Goal: Navigation & Orientation: Understand site structure

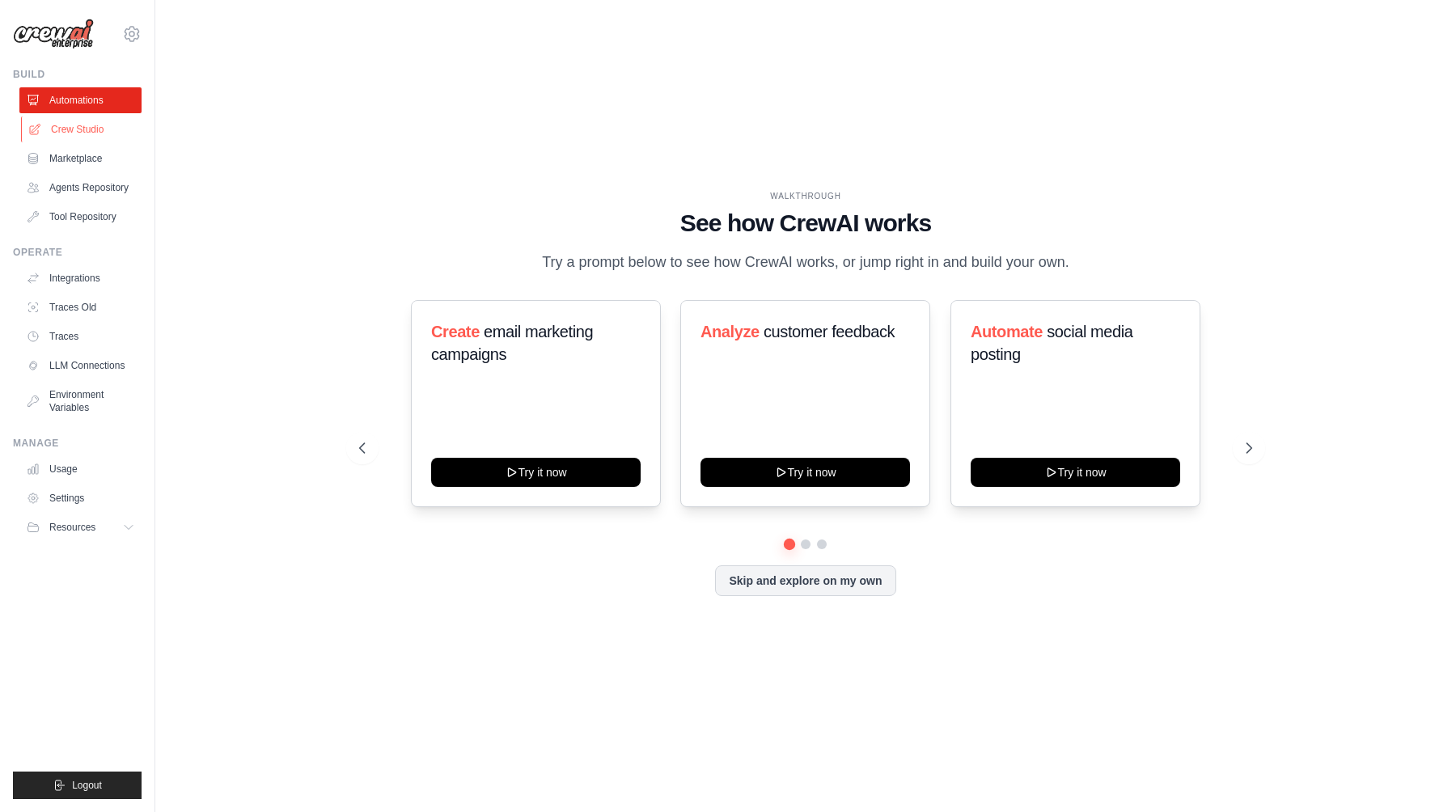
click at [98, 132] on link "Crew Studio" at bounding box center [82, 130] width 122 height 26
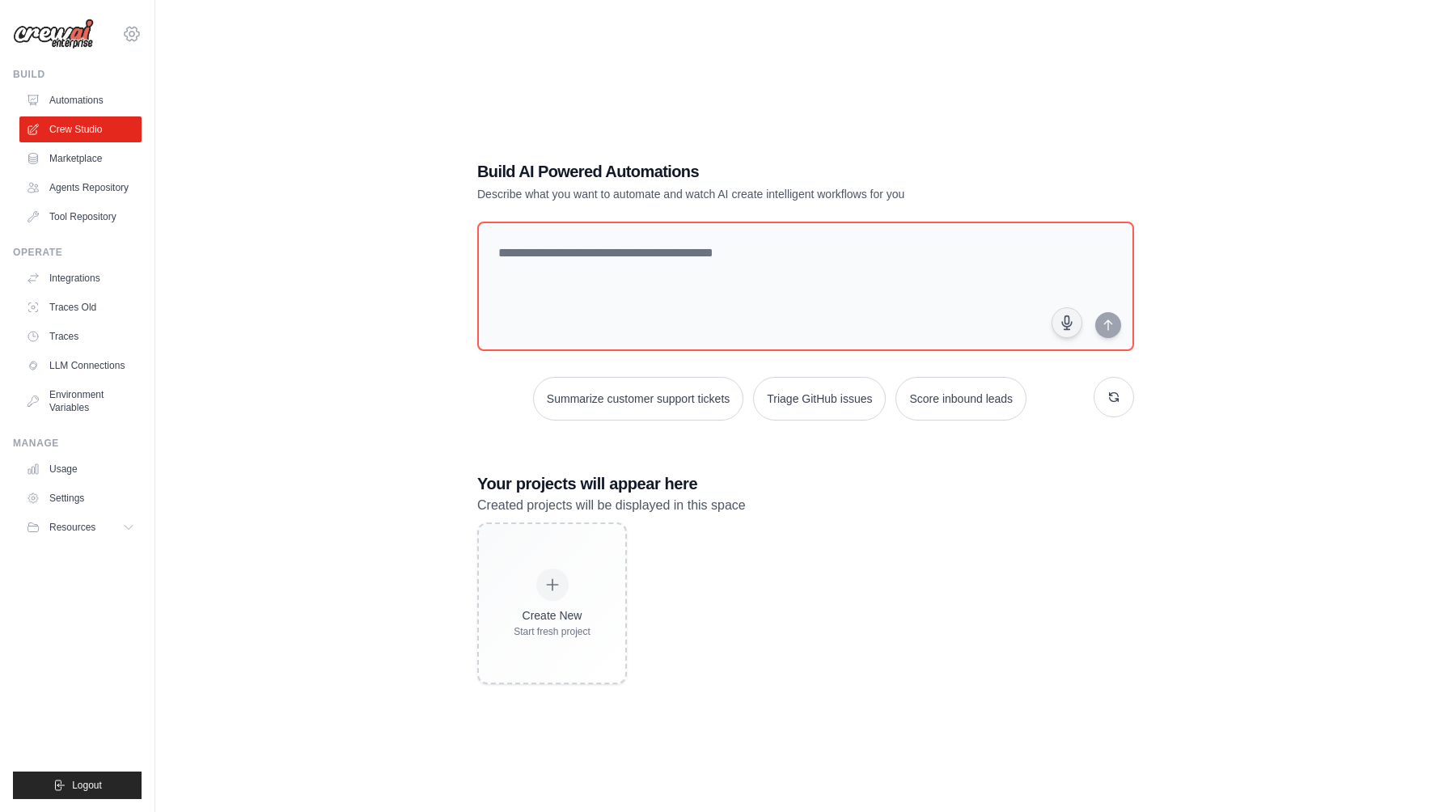
click at [132, 30] on icon at bounding box center [131, 34] width 19 height 19
click at [167, 116] on link "Settings" at bounding box center [202, 100] width 154 height 32
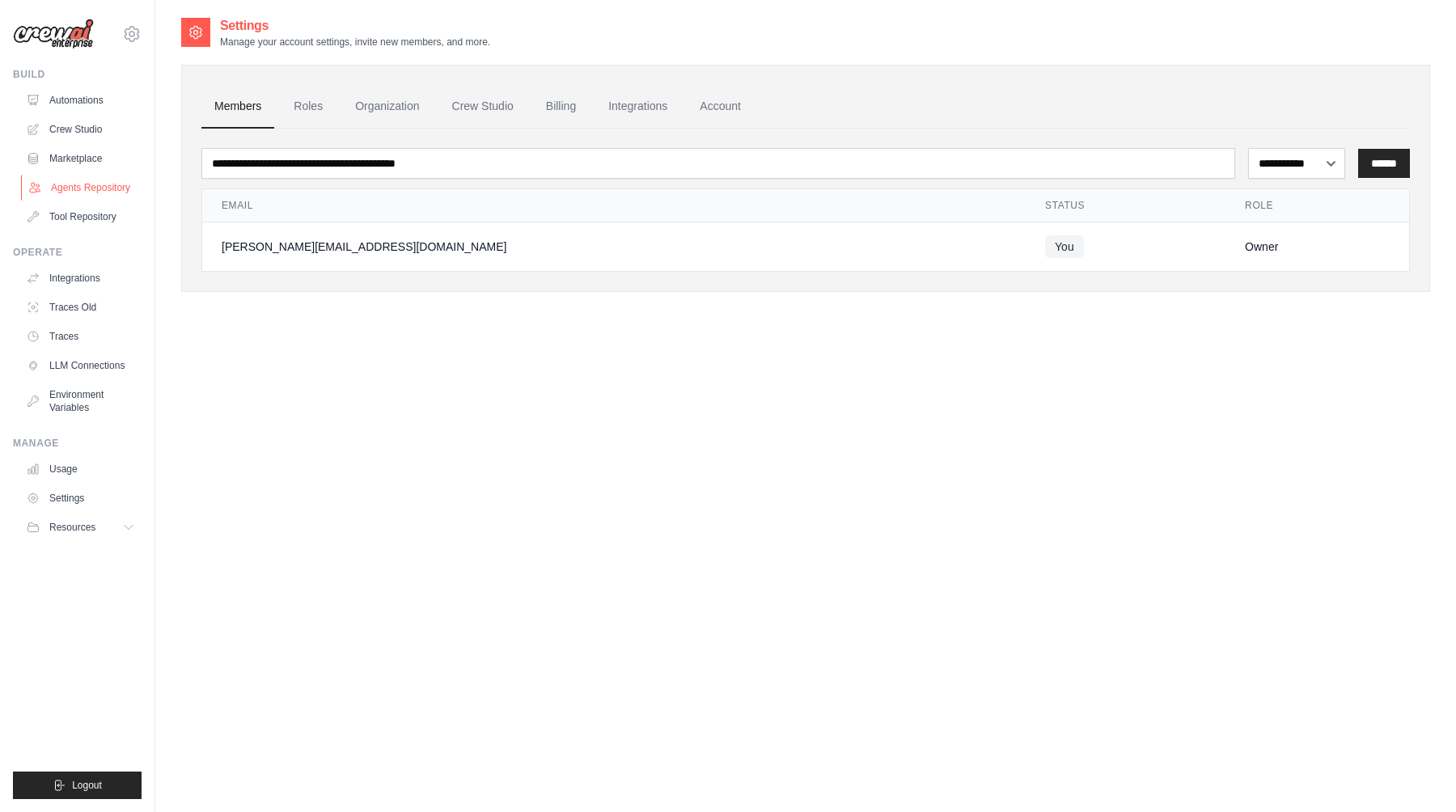
click at [103, 186] on link "Agents Repository" at bounding box center [82, 188] width 122 height 26
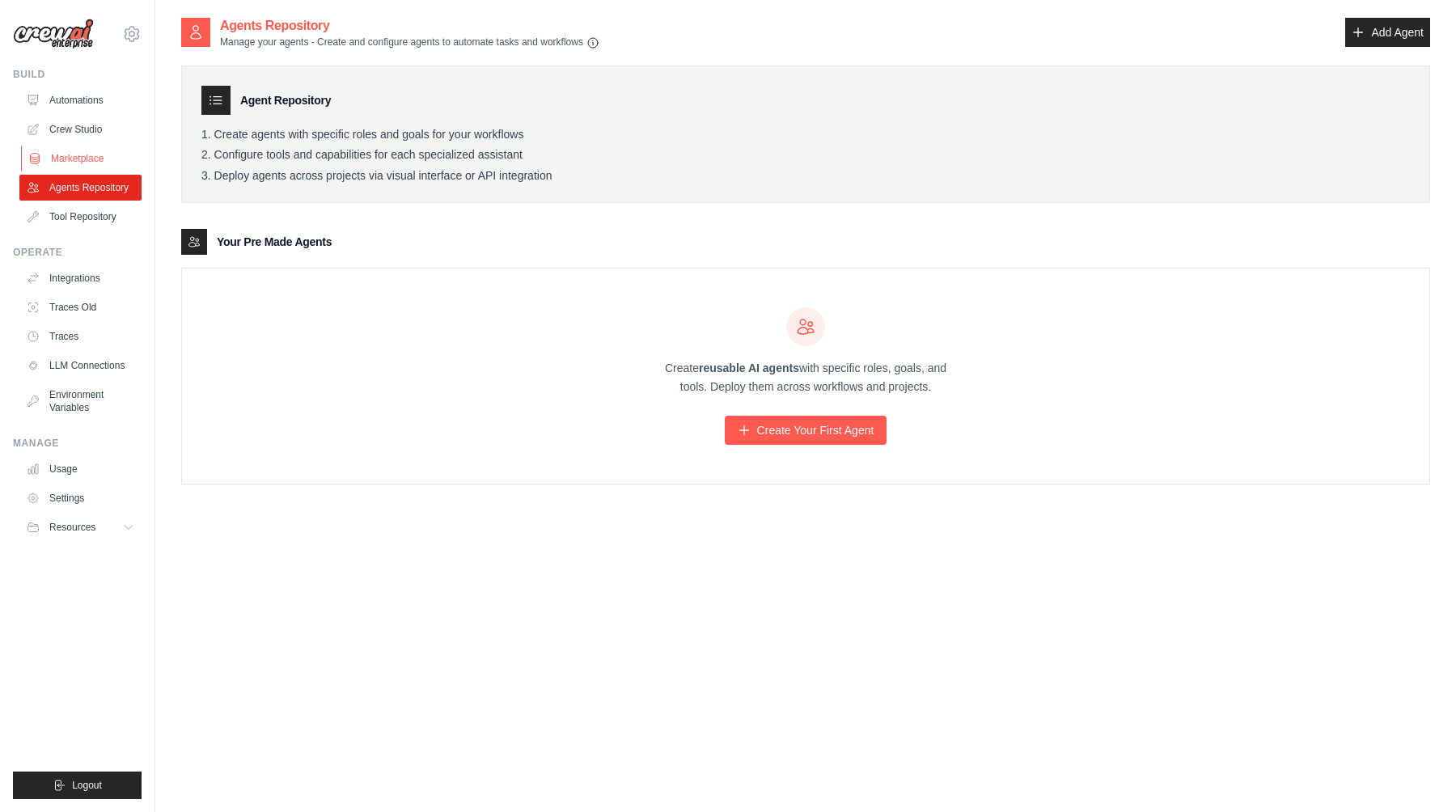
click at [80, 160] on link "Marketplace" at bounding box center [82, 158] width 122 height 26
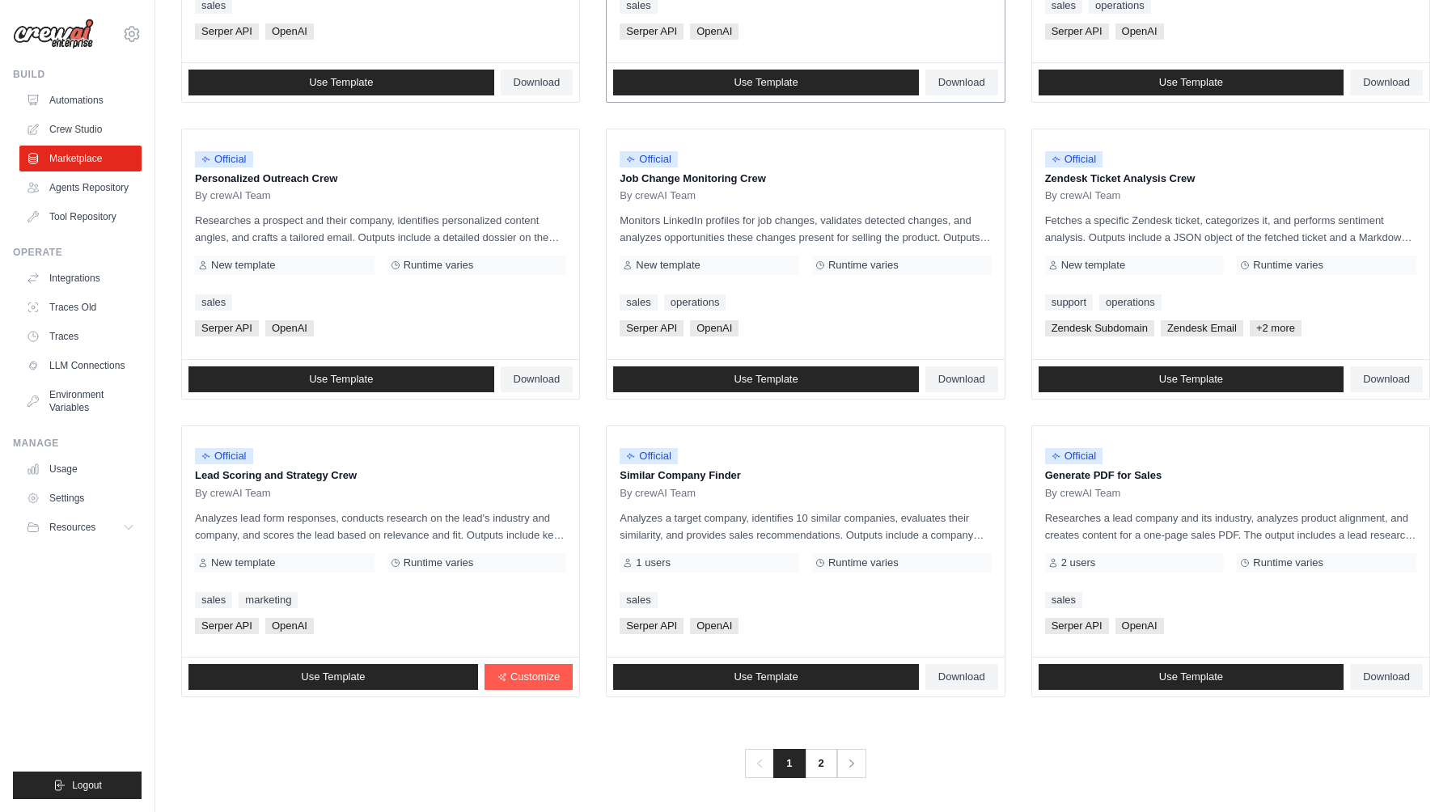
scroll to position [686, 0]
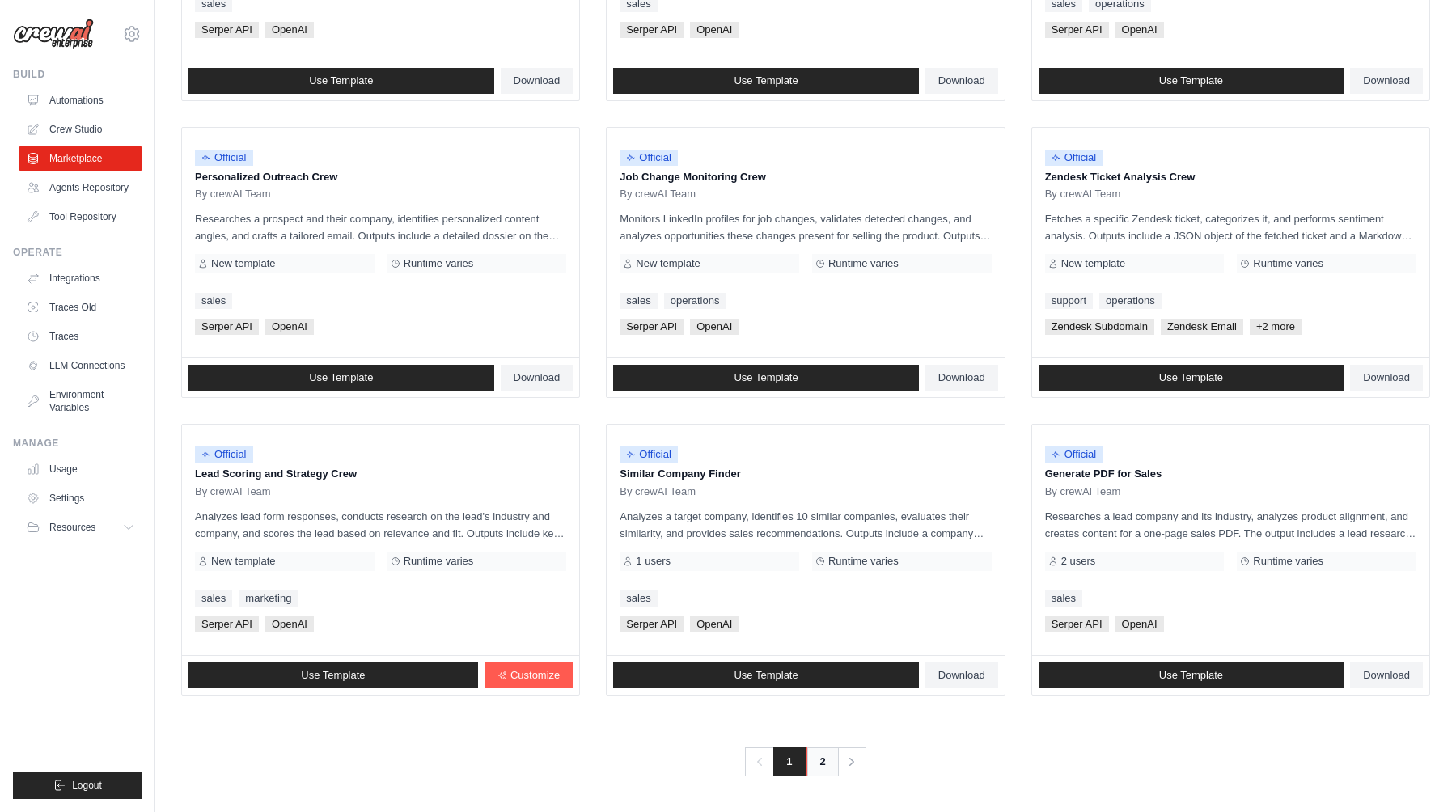
click at [825, 769] on link "2" at bounding box center [822, 761] width 32 height 29
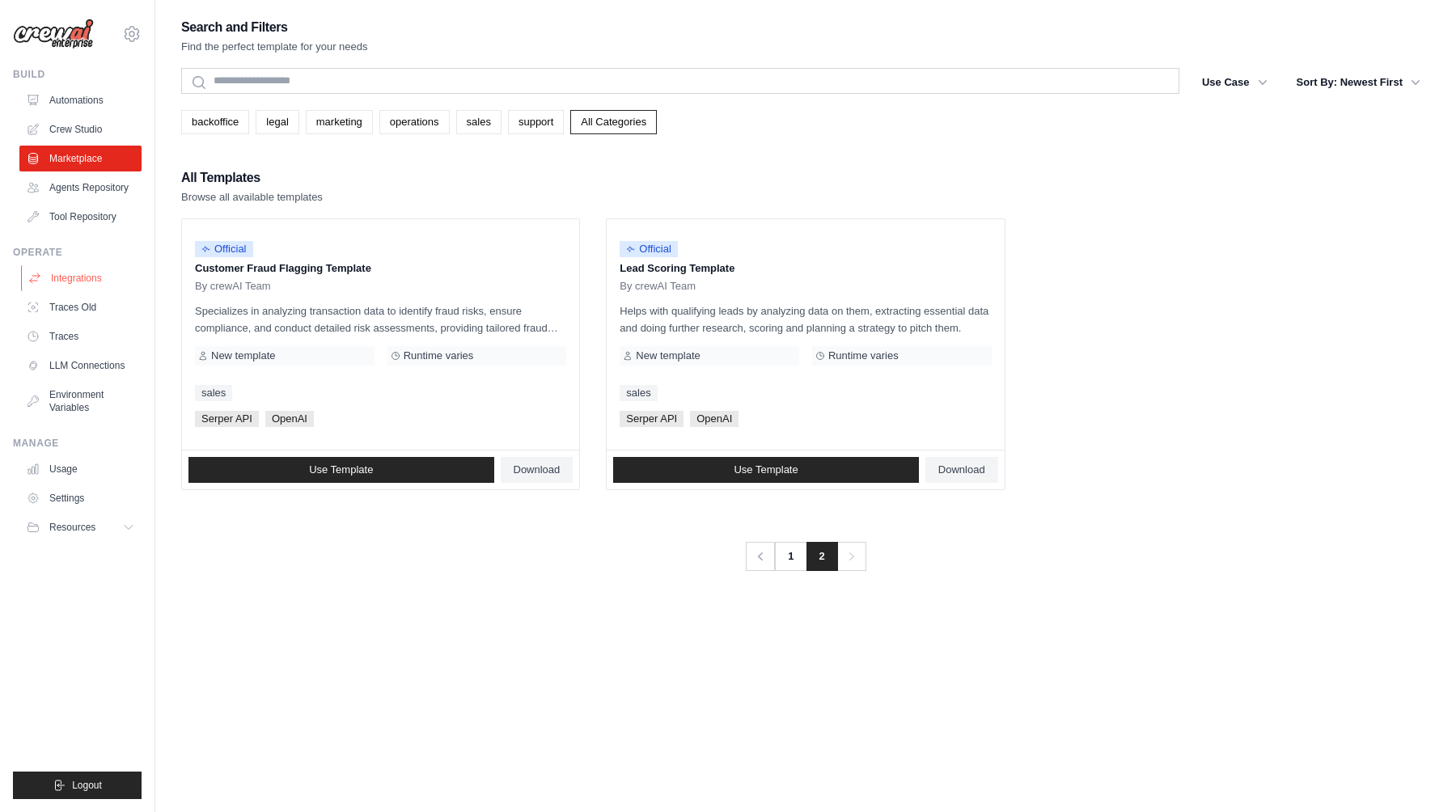
click at [90, 282] on link "Integrations" at bounding box center [82, 278] width 122 height 26
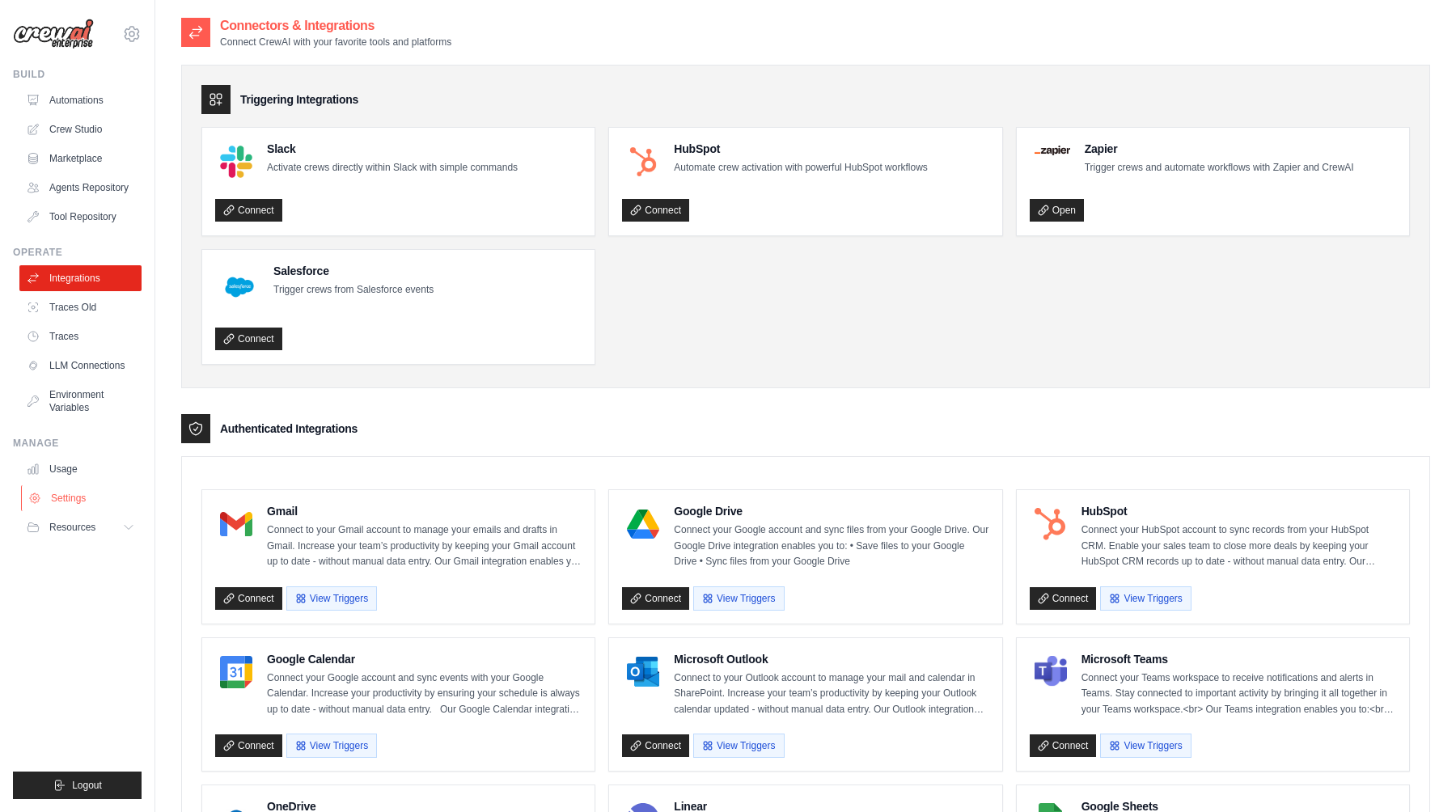
click at [70, 496] on link "Settings" at bounding box center [82, 498] width 122 height 26
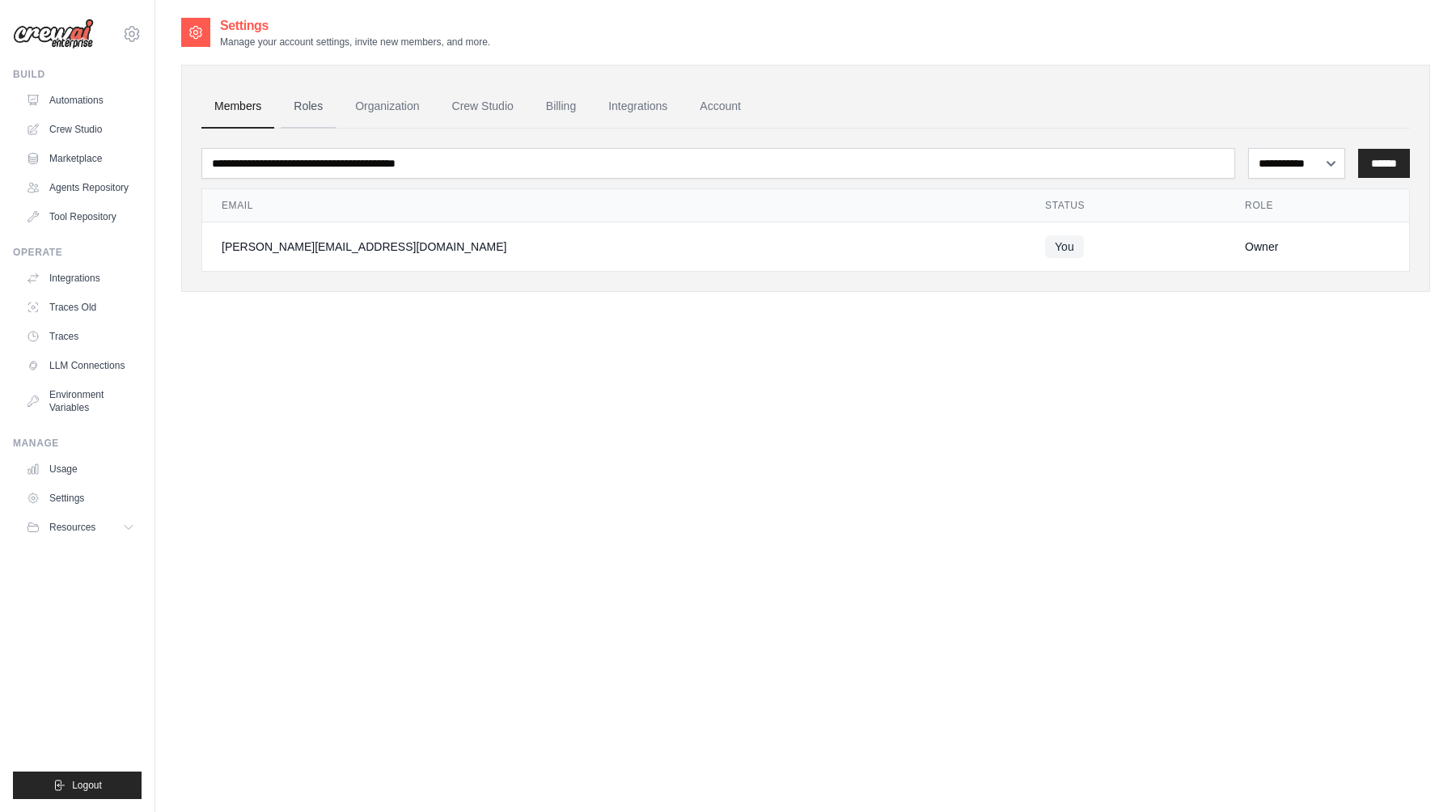
click at [312, 124] on link "Roles" at bounding box center [308, 107] width 55 height 43
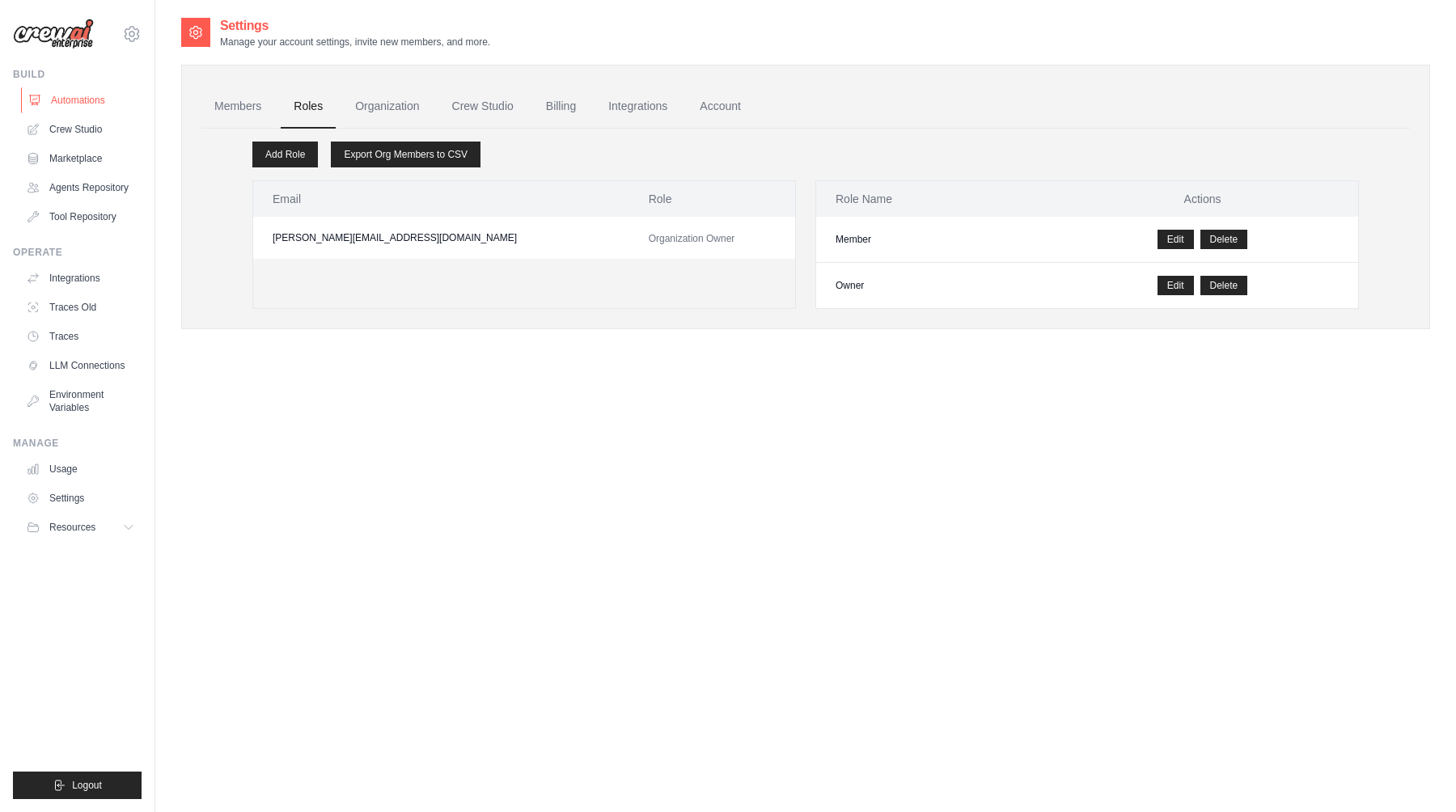
click at [115, 104] on link "Automations" at bounding box center [82, 100] width 122 height 26
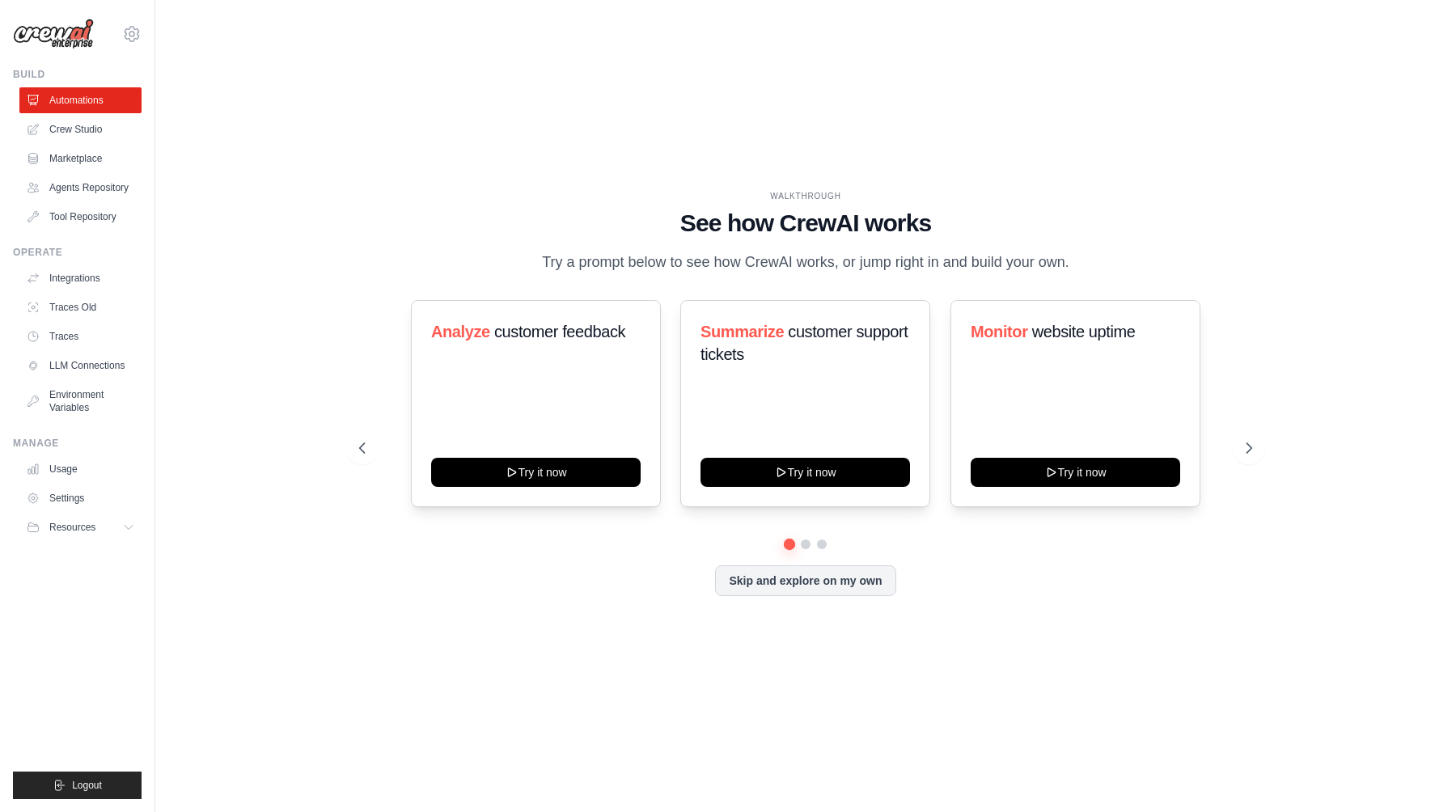
click at [57, 30] on img at bounding box center [53, 33] width 81 height 30
click at [85, 126] on link "Crew Studio" at bounding box center [82, 130] width 122 height 26
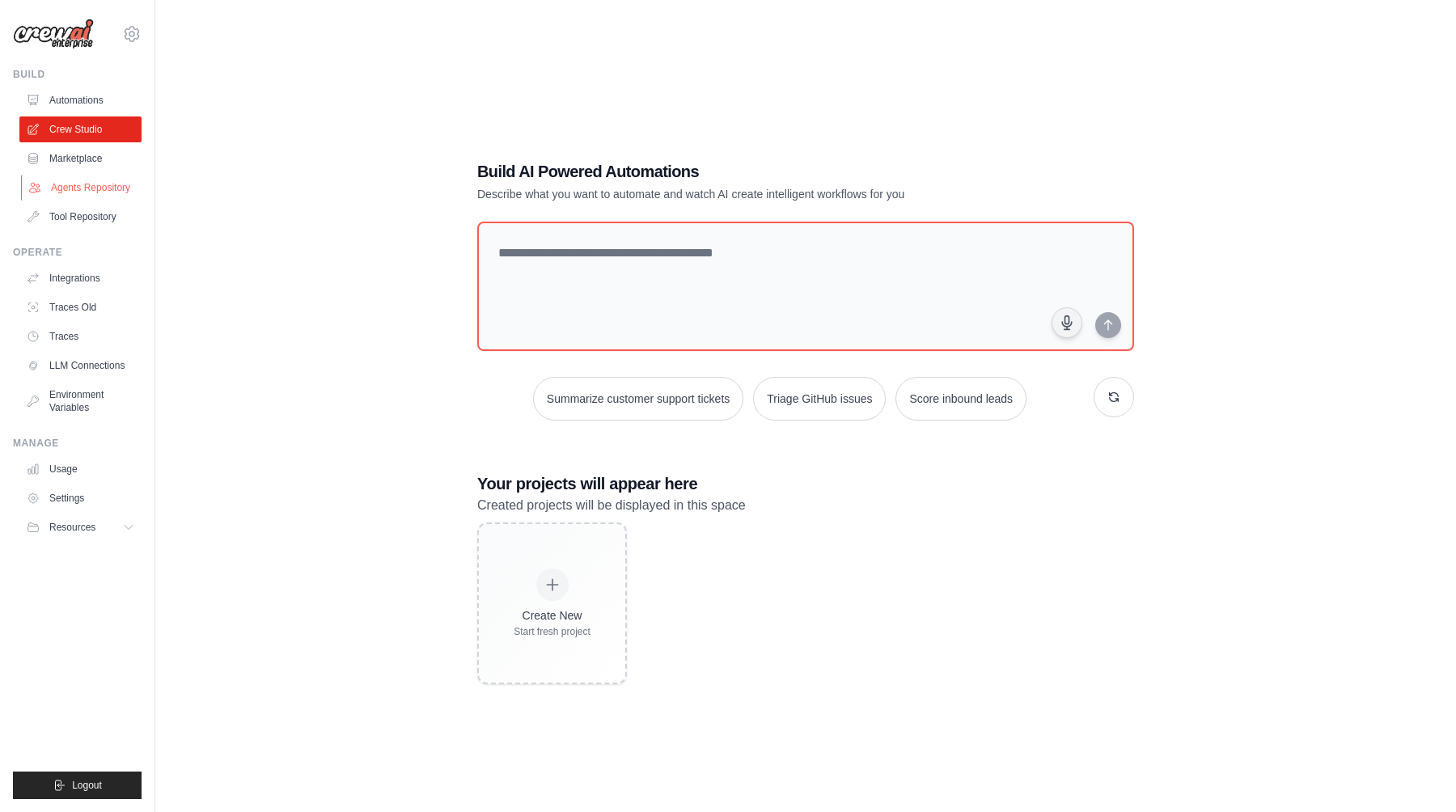
click at [82, 183] on link "Agents Repository" at bounding box center [82, 188] width 122 height 26
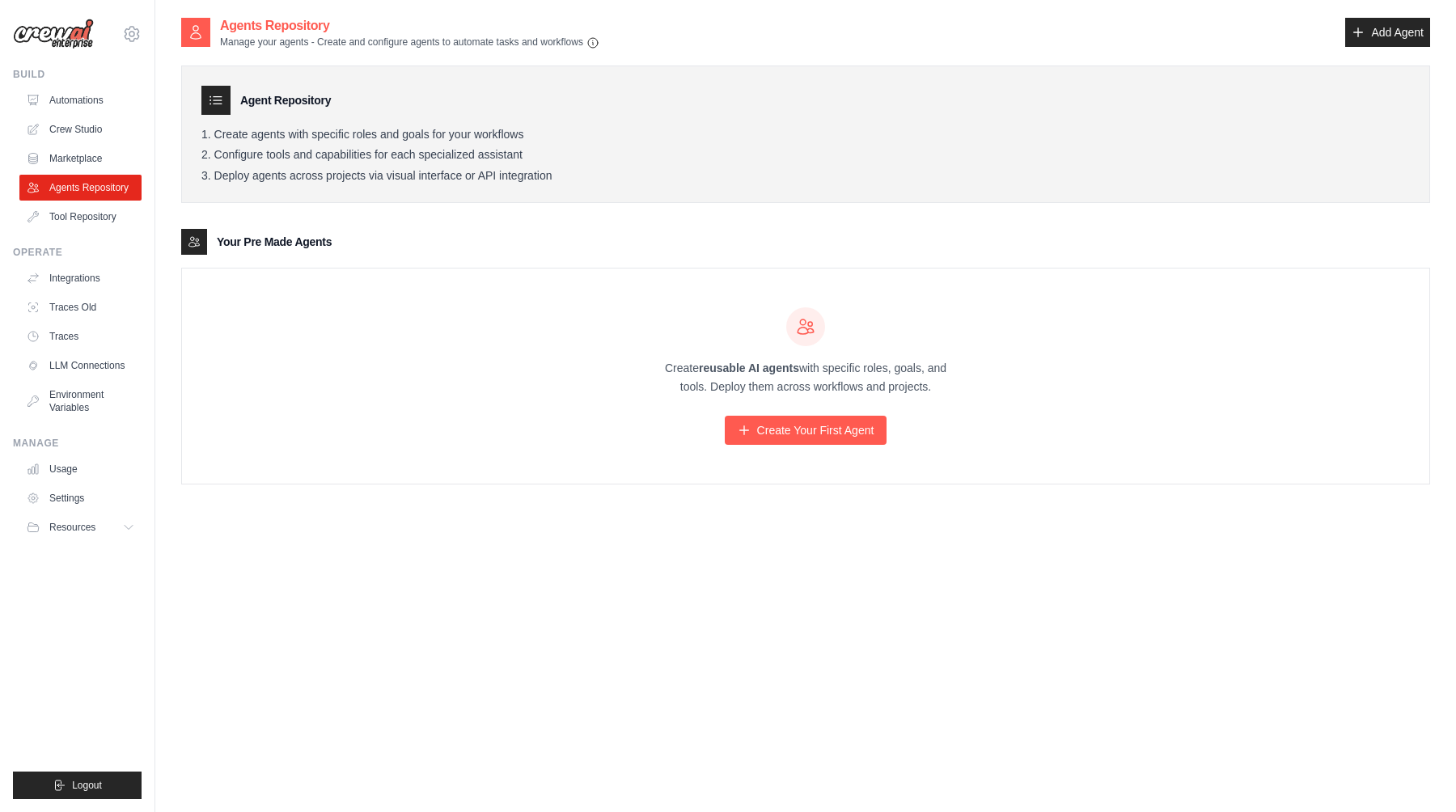
click at [826, 447] on div "Create reusable AI agents with specific roles, goals, and tools. Deploy them ac…" at bounding box center [805, 376] width 1247 height 215
click at [826, 434] on link "Create Your First Agent" at bounding box center [805, 429] width 163 height 29
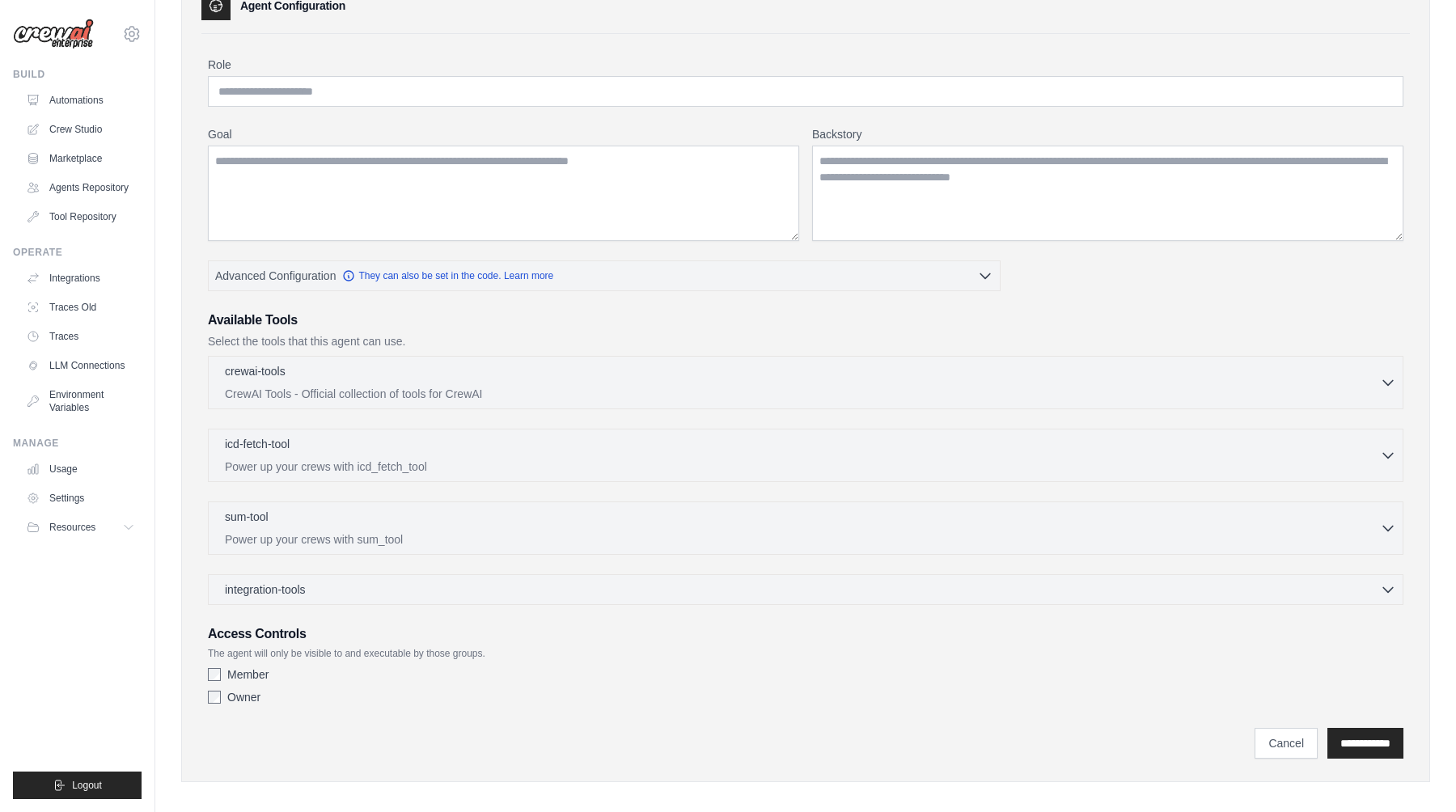
scroll to position [106, 0]
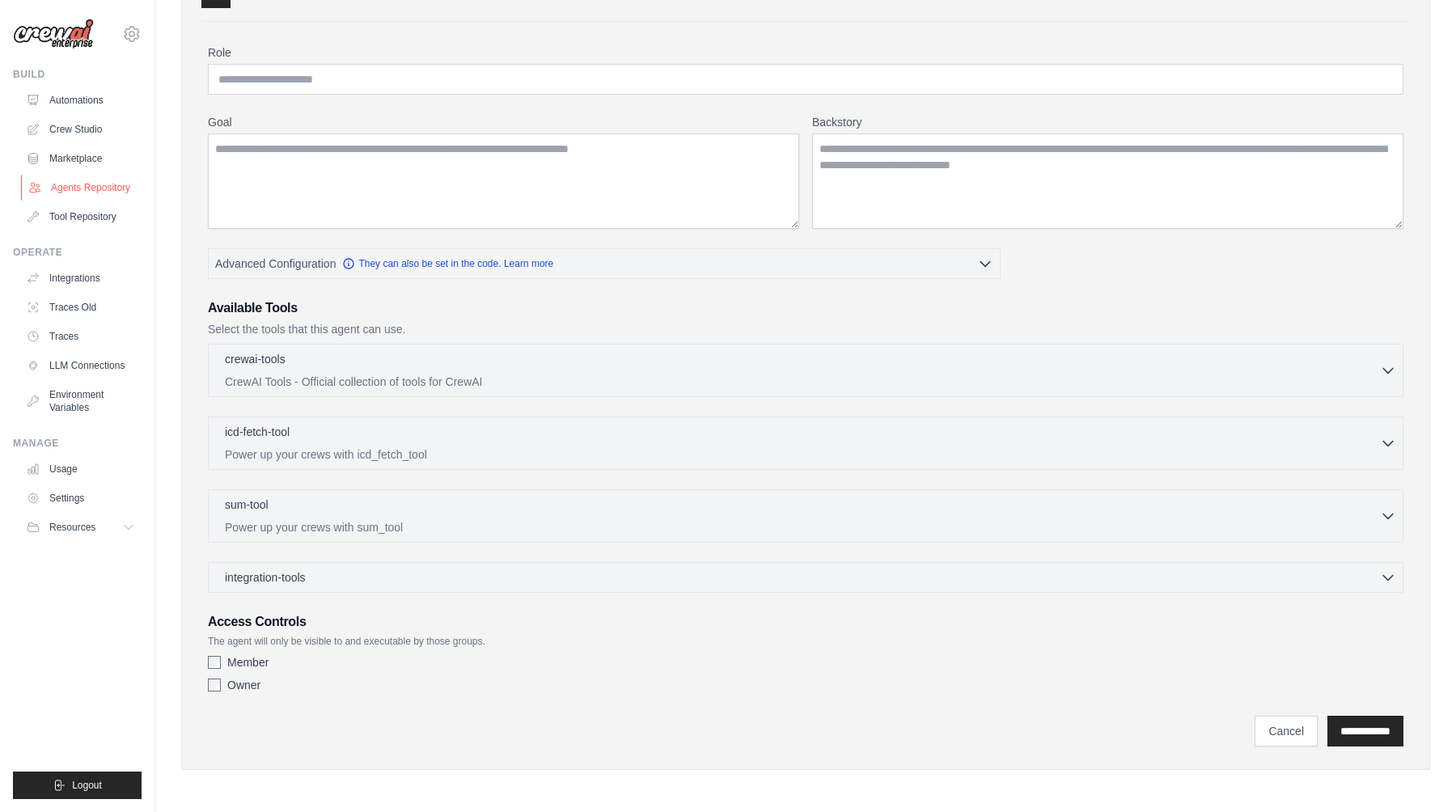
click at [84, 183] on link "Agents Repository" at bounding box center [82, 188] width 122 height 26
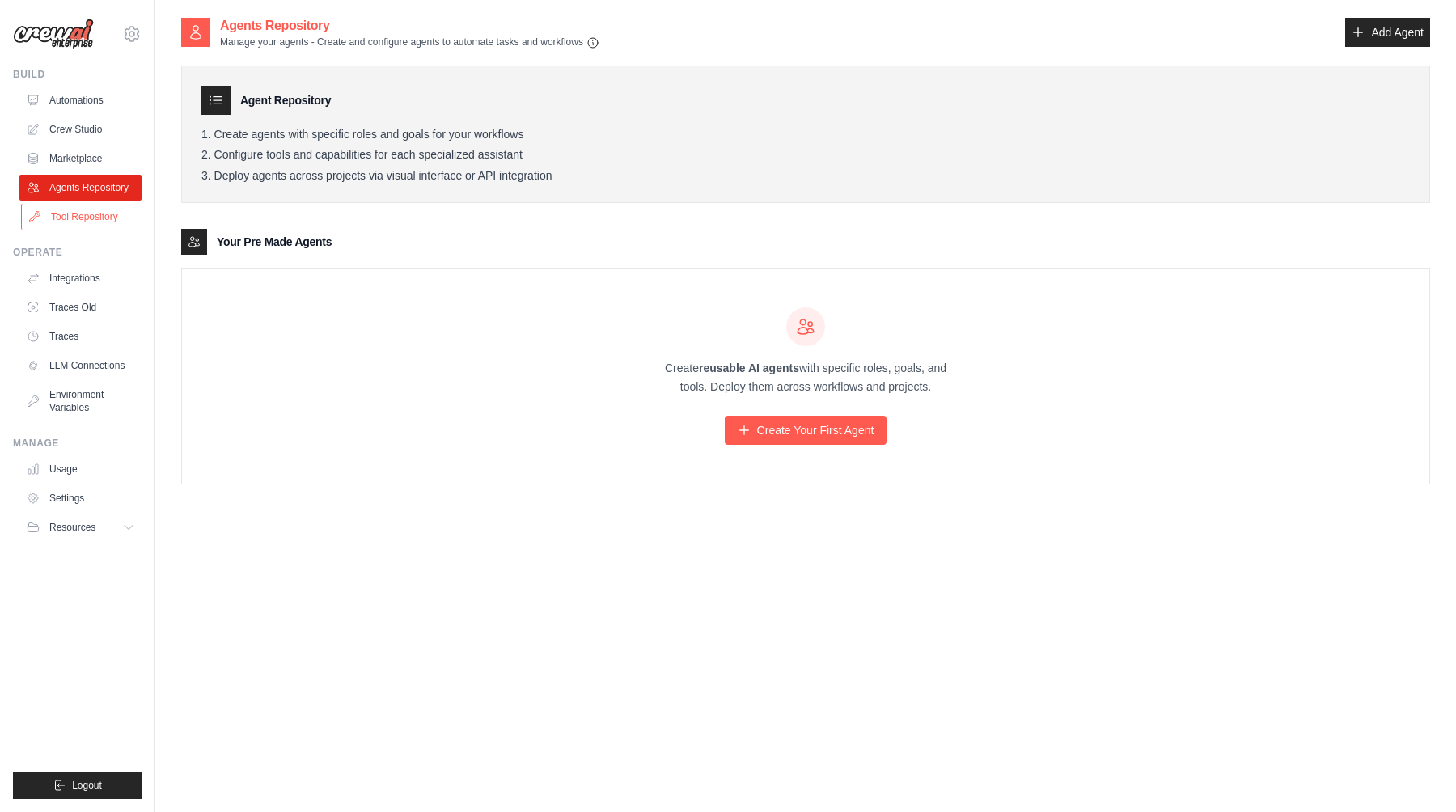
click at [86, 213] on link "Tool Repository" at bounding box center [82, 216] width 122 height 26
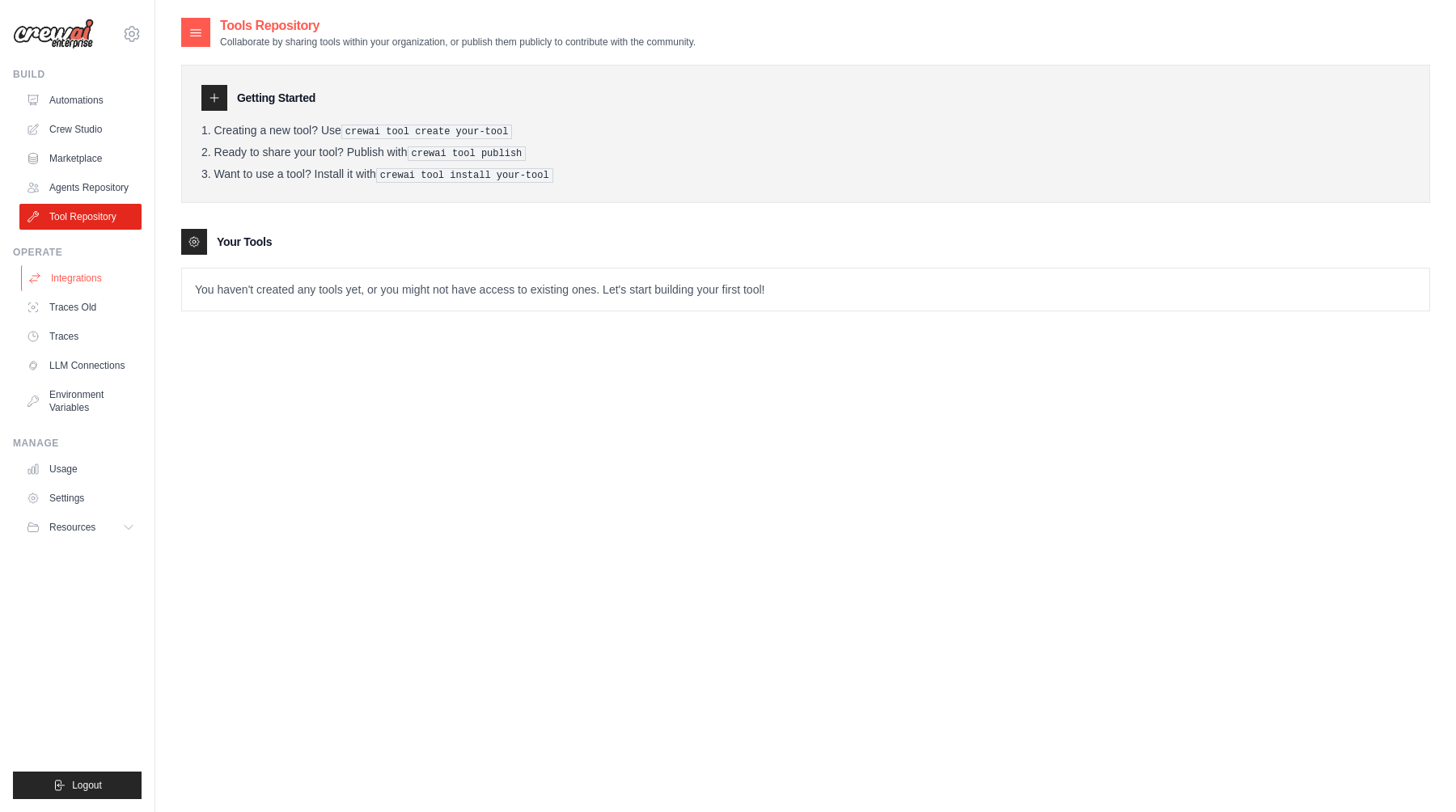
click at [84, 281] on link "Integrations" at bounding box center [82, 278] width 122 height 26
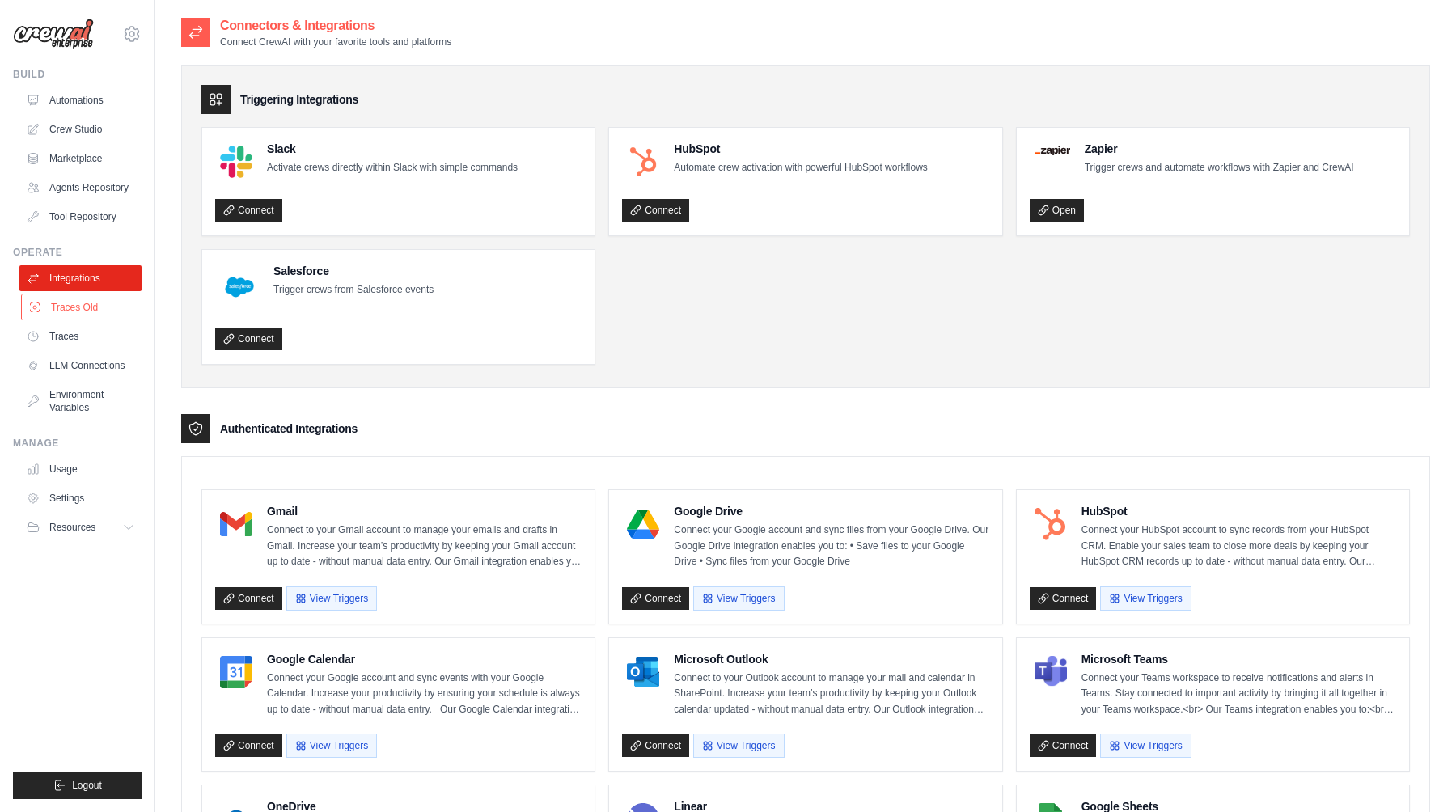
click at [89, 313] on link "Traces Old" at bounding box center [82, 307] width 122 height 26
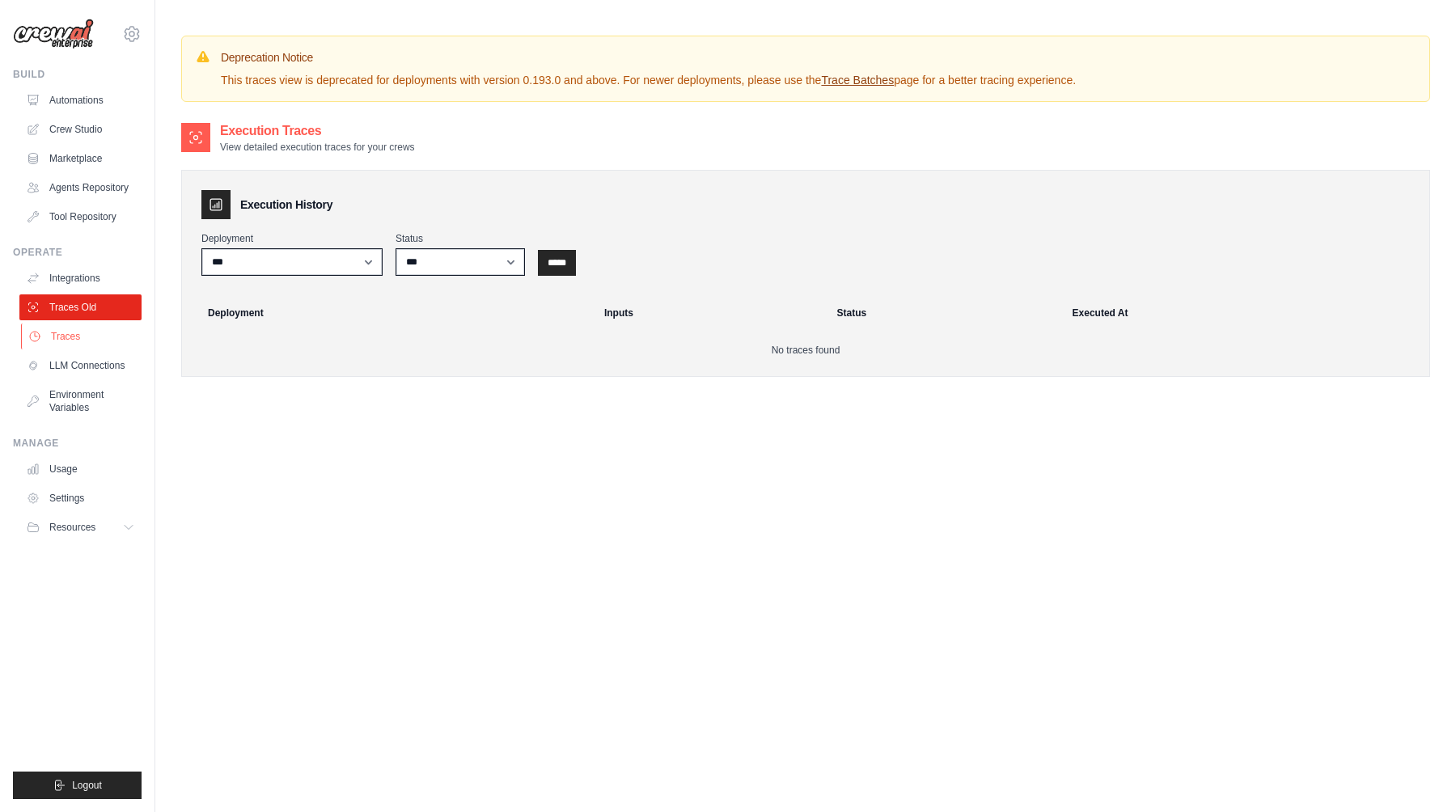
click at [82, 329] on link "Traces" at bounding box center [82, 336] width 122 height 26
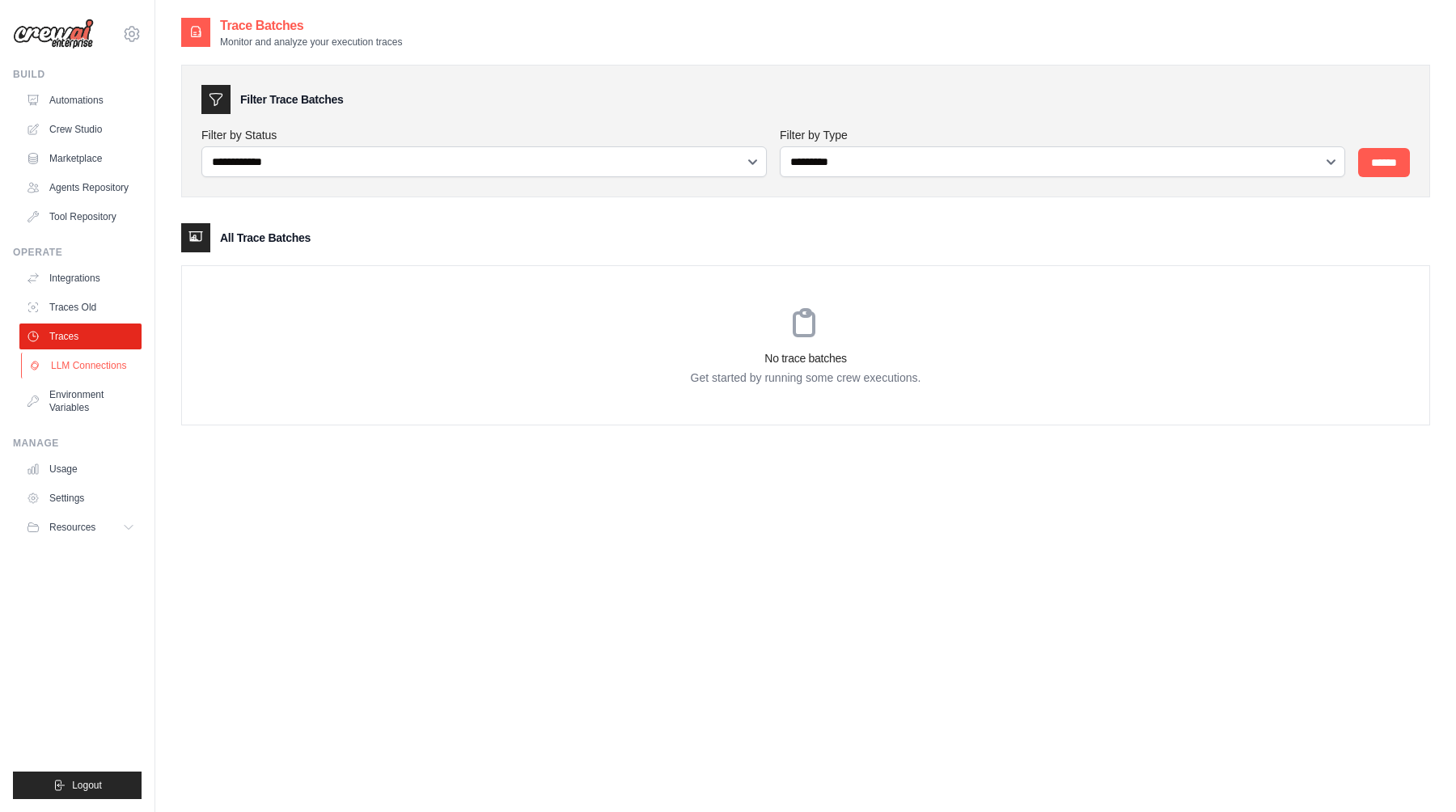
click at [82, 356] on link "LLM Connections" at bounding box center [82, 365] width 122 height 26
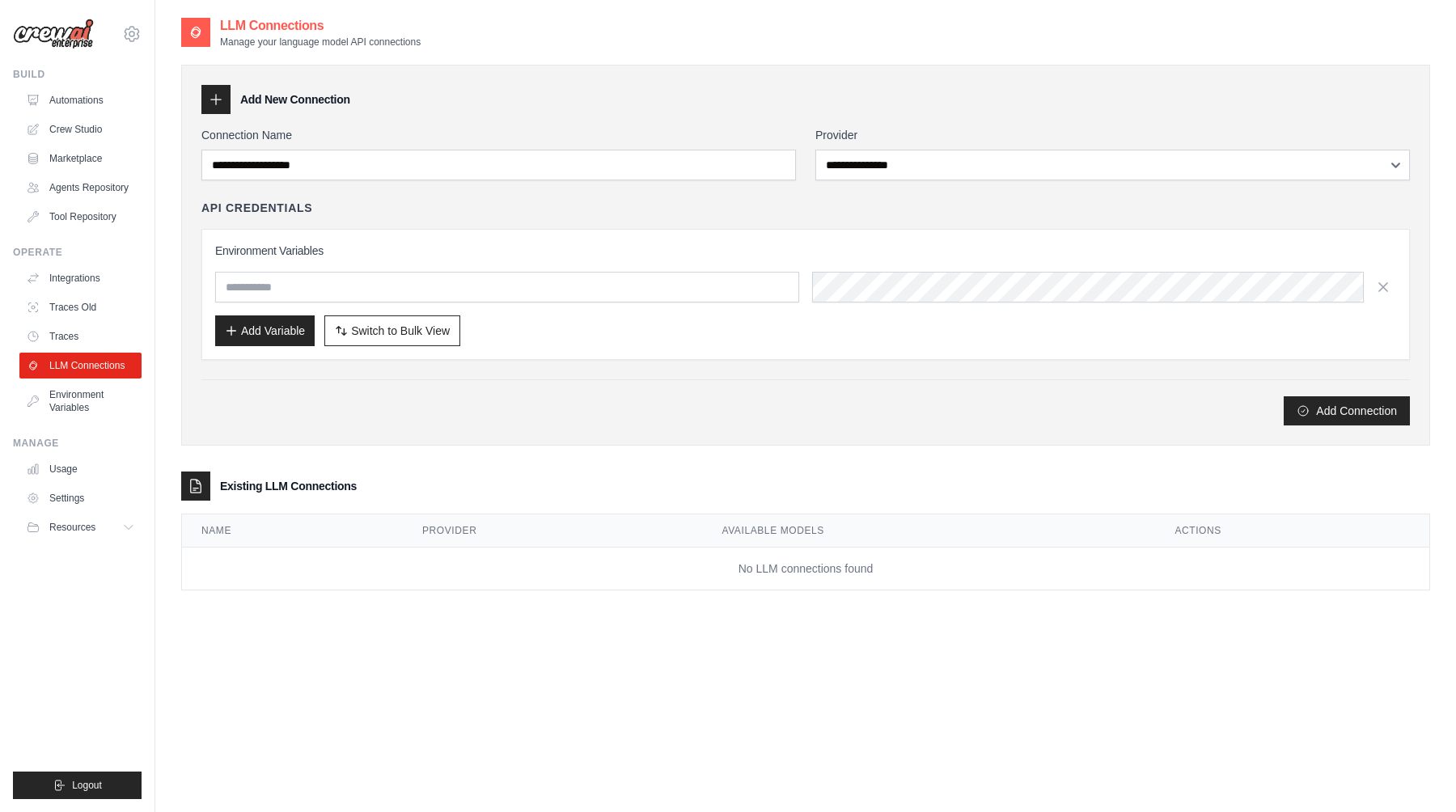
click at [90, 320] on ul "Integrations Traces Old Traces LLM Connections Environment Variables" at bounding box center [80, 343] width 122 height 156
click at [90, 304] on link "Traces Old" at bounding box center [82, 307] width 122 height 26
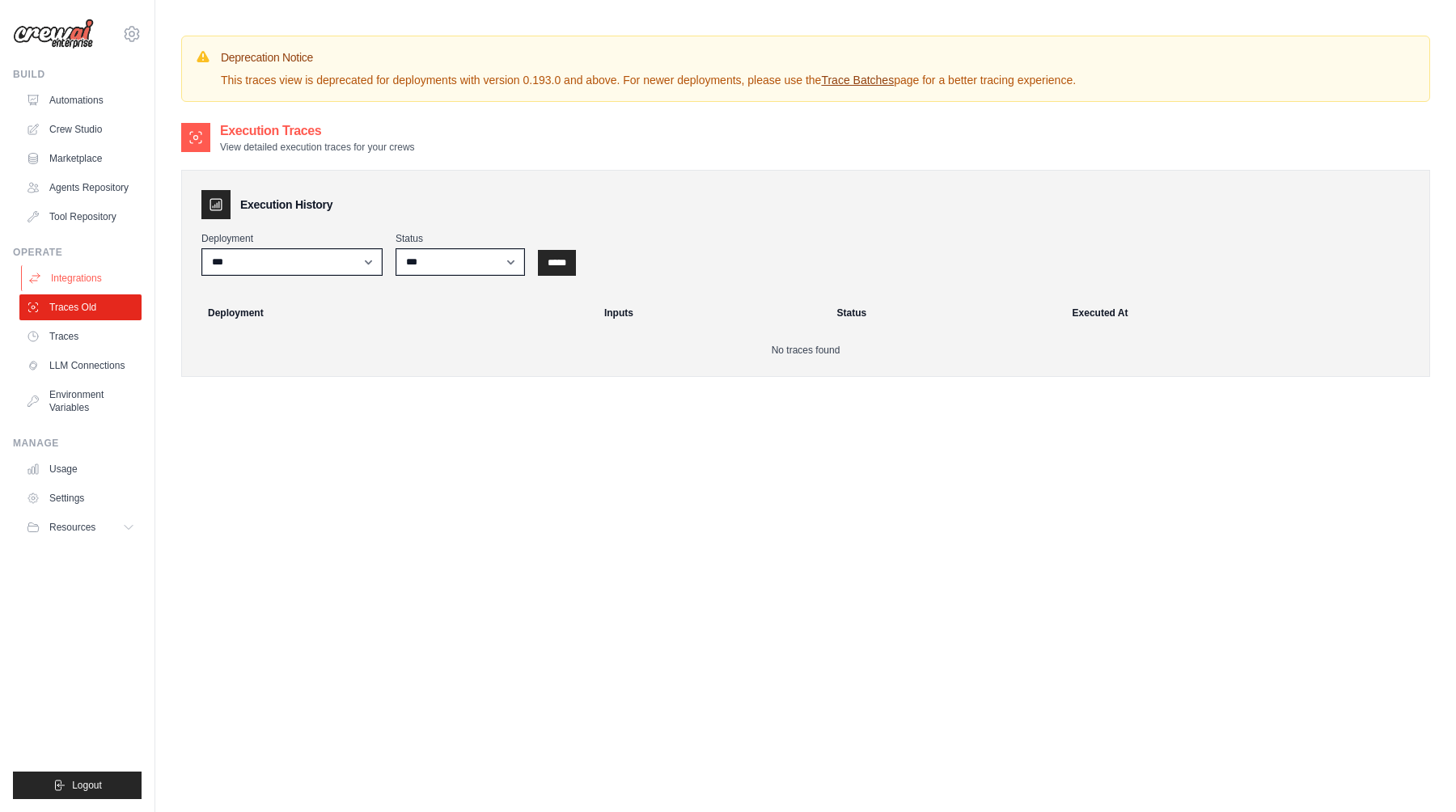
click at [88, 282] on link "Integrations" at bounding box center [82, 278] width 122 height 26
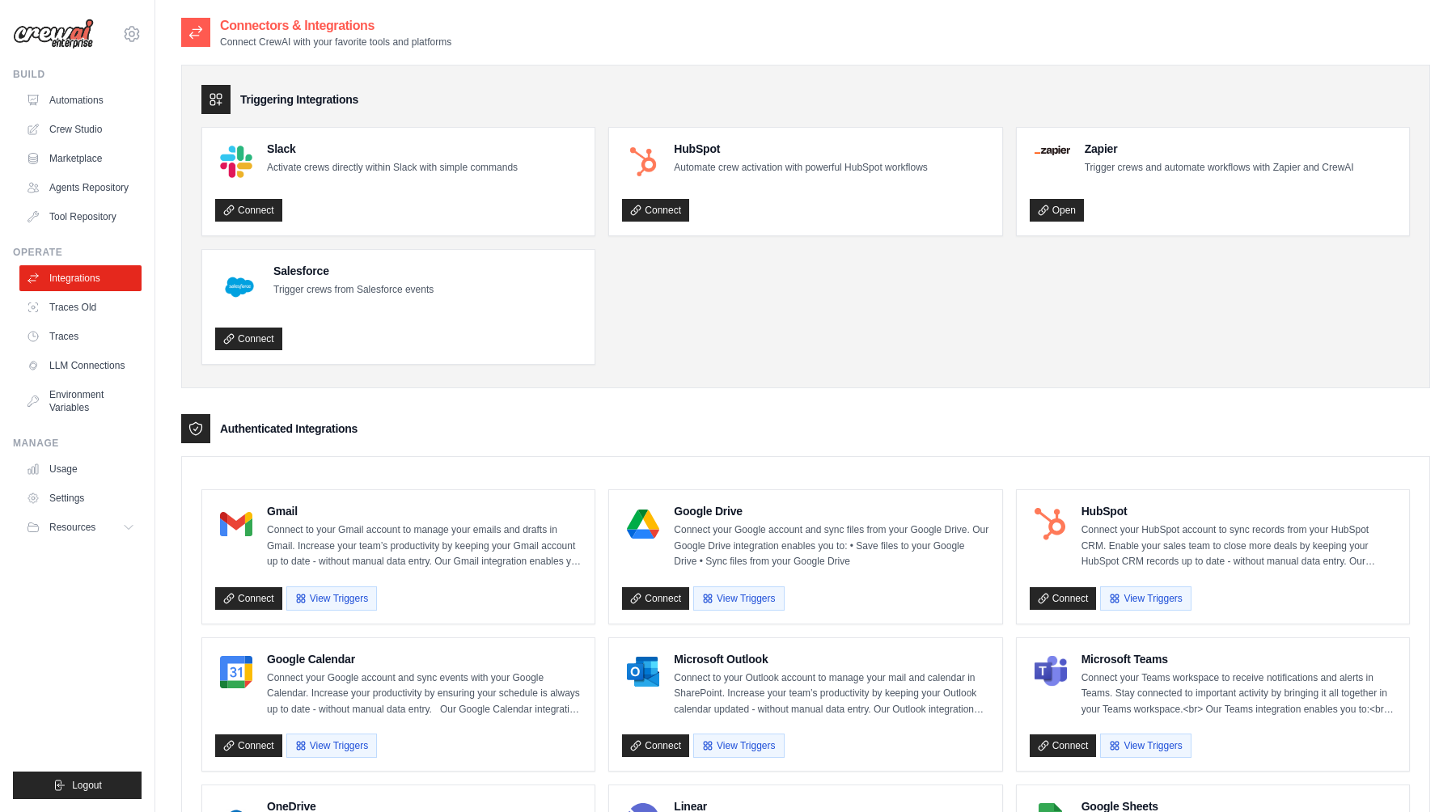
click at [751, 298] on ul "Slack Activate crews directly within Slack with simple commands Connect HubSpot…" at bounding box center [805, 245] width 1208 height 237
